Goal: Entertainment & Leisure: Consume media (video, audio)

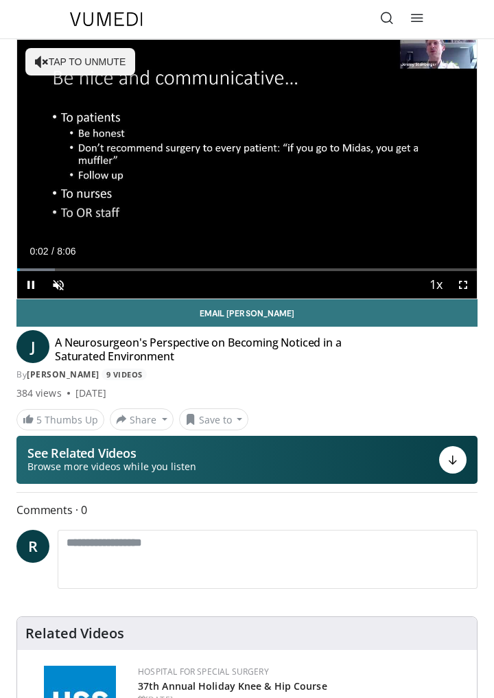
click at [171, 255] on div "Current Time 0:02 / Duration 8:06" at bounding box center [247, 251] width 460 height 12
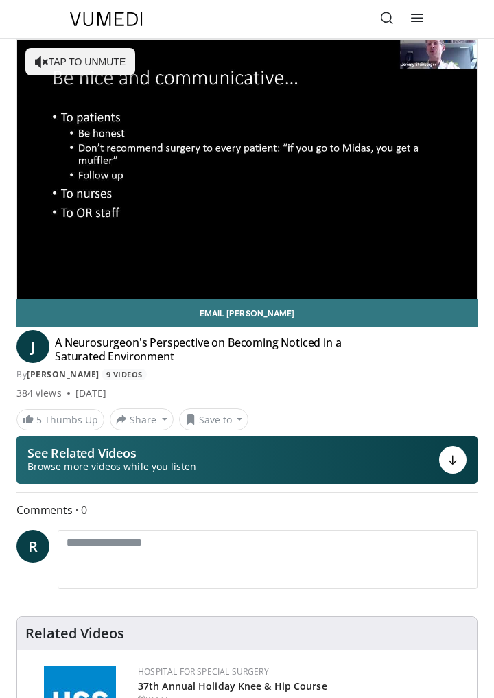
click at [269, 217] on div "10 seconds Tap to unmute" at bounding box center [247, 169] width 460 height 259
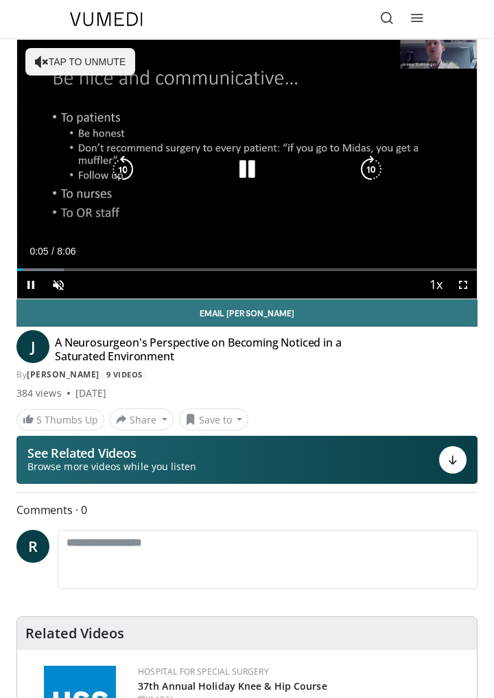
click at [132, 274] on div "Current Time 0:05 / Duration 8:06 Pause Skip Backward Skip Forward Unmute Loade…" at bounding box center [247, 284] width 460 height 27
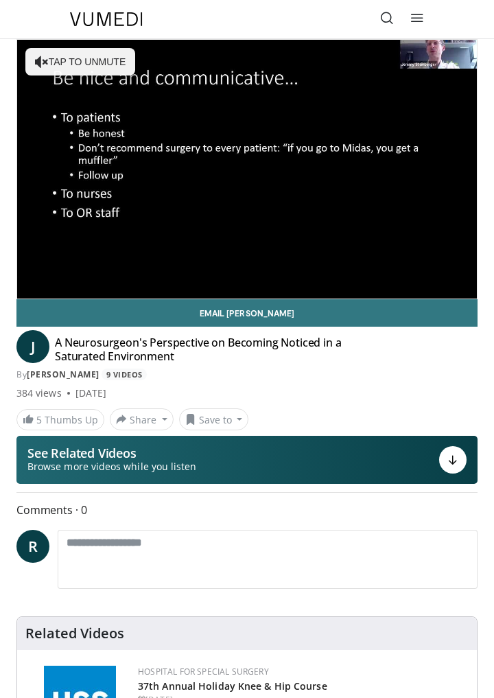
click at [224, 224] on div "10 seconds Tap to unmute" at bounding box center [247, 169] width 460 height 259
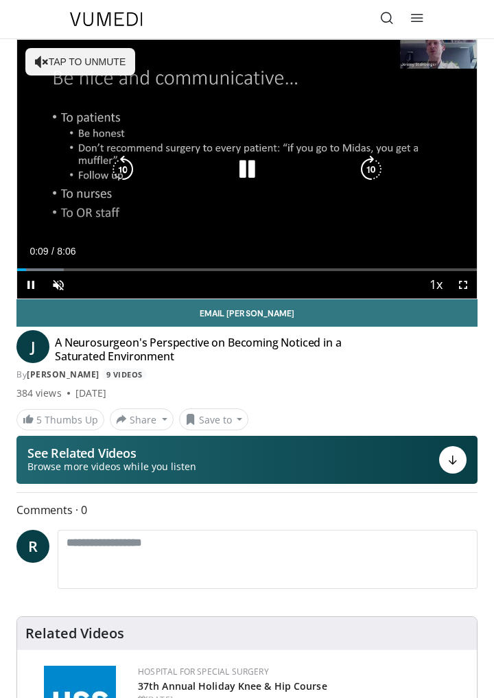
click at [154, 270] on div "Loaded : 10.20% 0:09" at bounding box center [247, 269] width 460 height 3
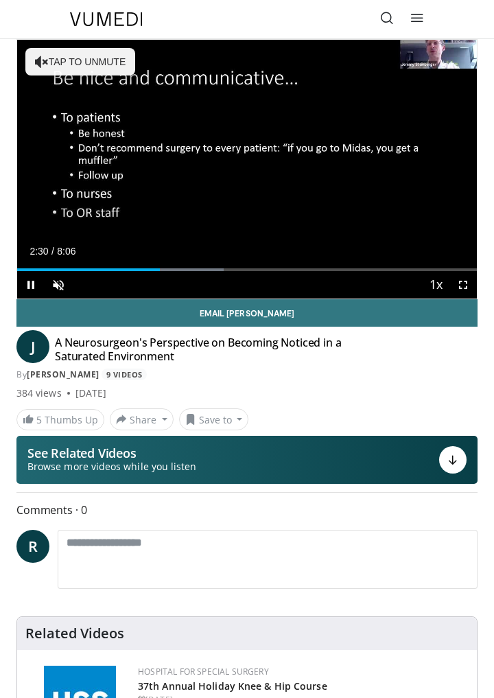
click at [160, 270] on div "2:30" at bounding box center [88, 269] width 143 height 3
